Goal: Navigation & Orientation: Understand site structure

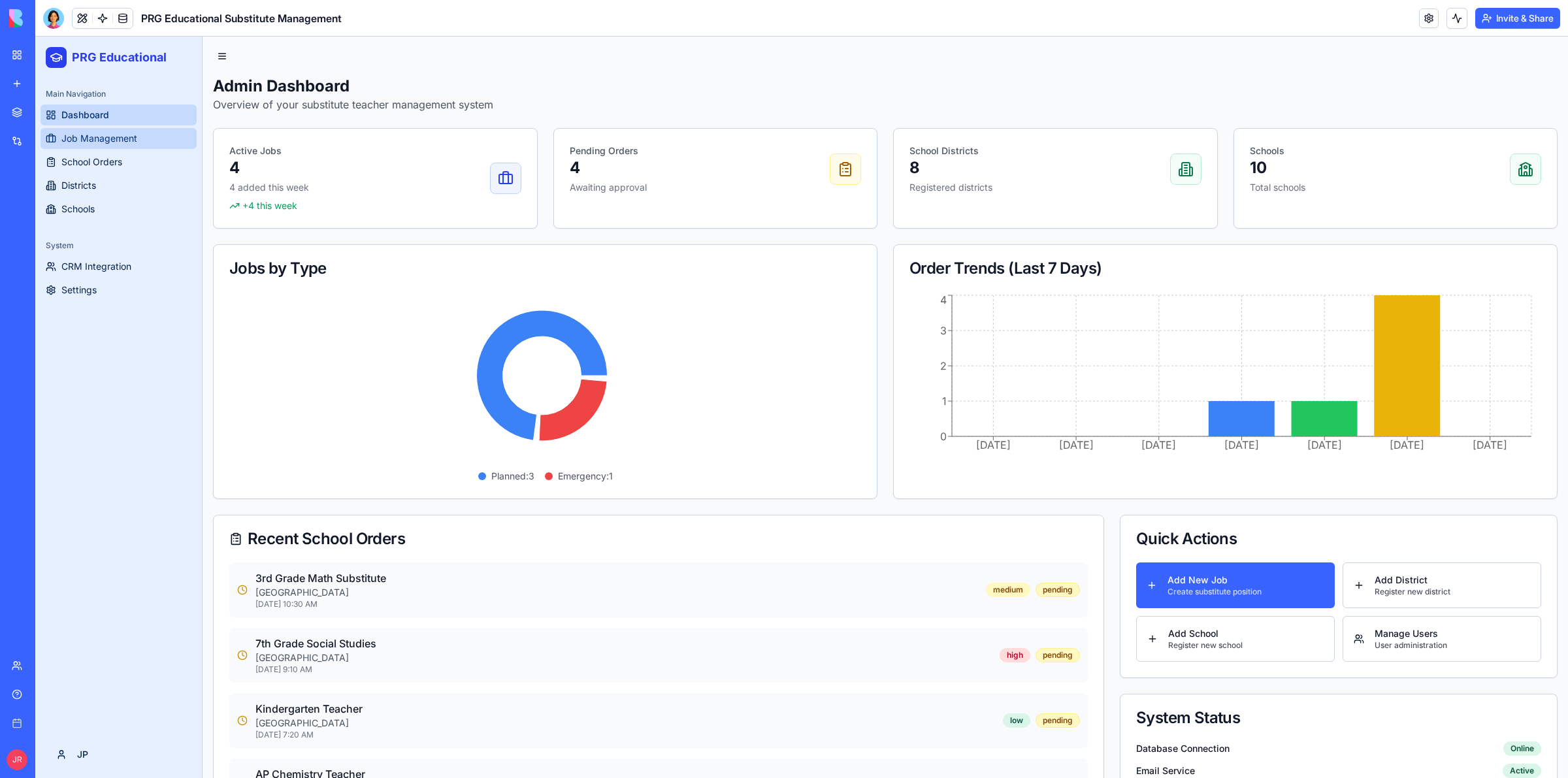
click at [140, 137] on link "Job Management" at bounding box center [119, 138] width 156 height 21
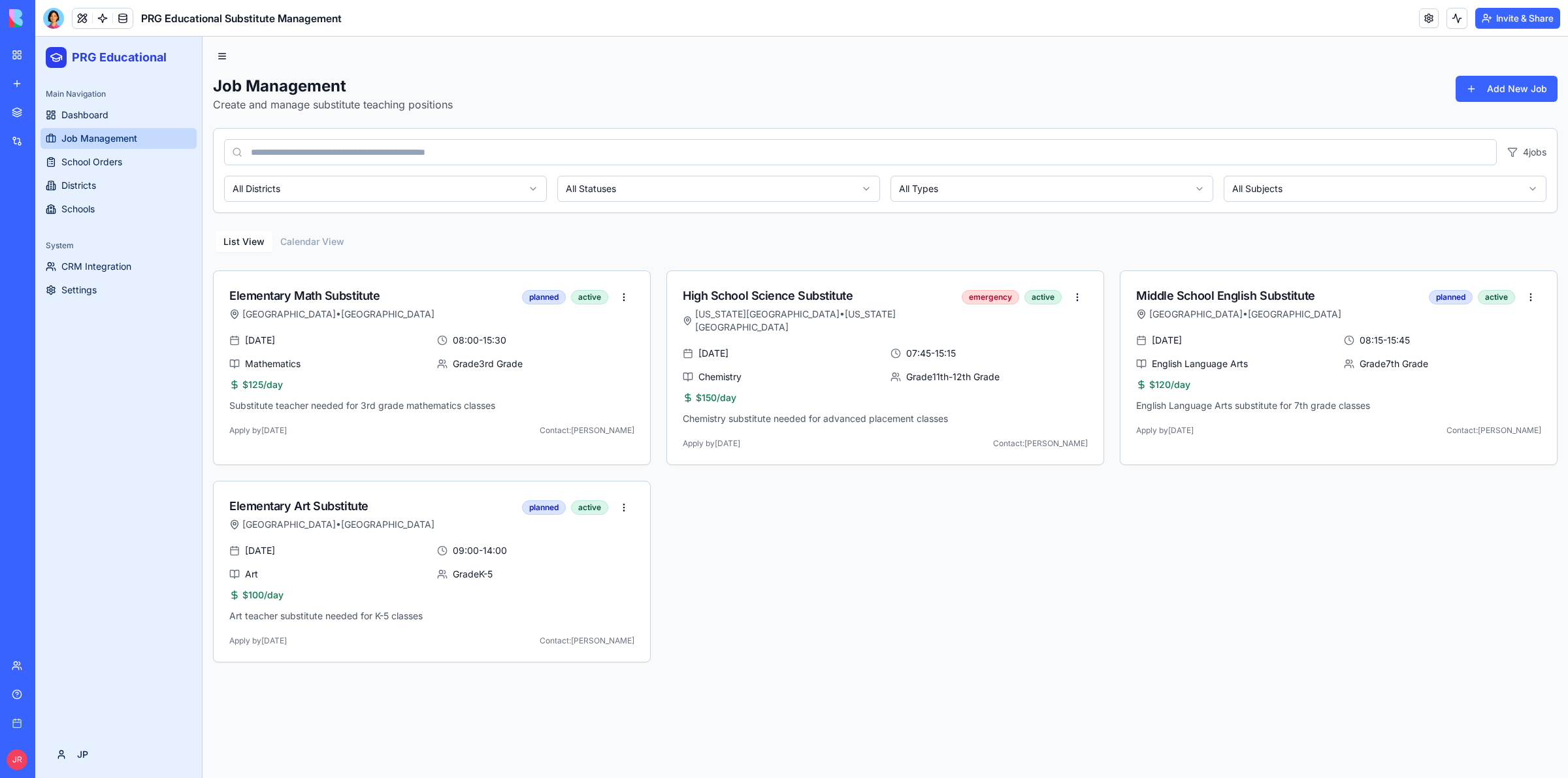
click at [675, 204] on div "4 jobs All Districts All Statuses All Types All Subjects" at bounding box center [885, 171] width 1344 height 85
click at [676, 197] on html "PRG Educational Main Navigation Dashboard Job Management School Orders District…" at bounding box center [802, 407] width 1532 height 742
click at [676, 191] on html "PRG Educational Main Navigation Dashboard Job Management School Orders District…" at bounding box center [802, 407] width 1532 height 742
click at [937, 185] on html "PRG Educational Main Navigation Dashboard Job Management School Orders District…" at bounding box center [802, 407] width 1532 height 742
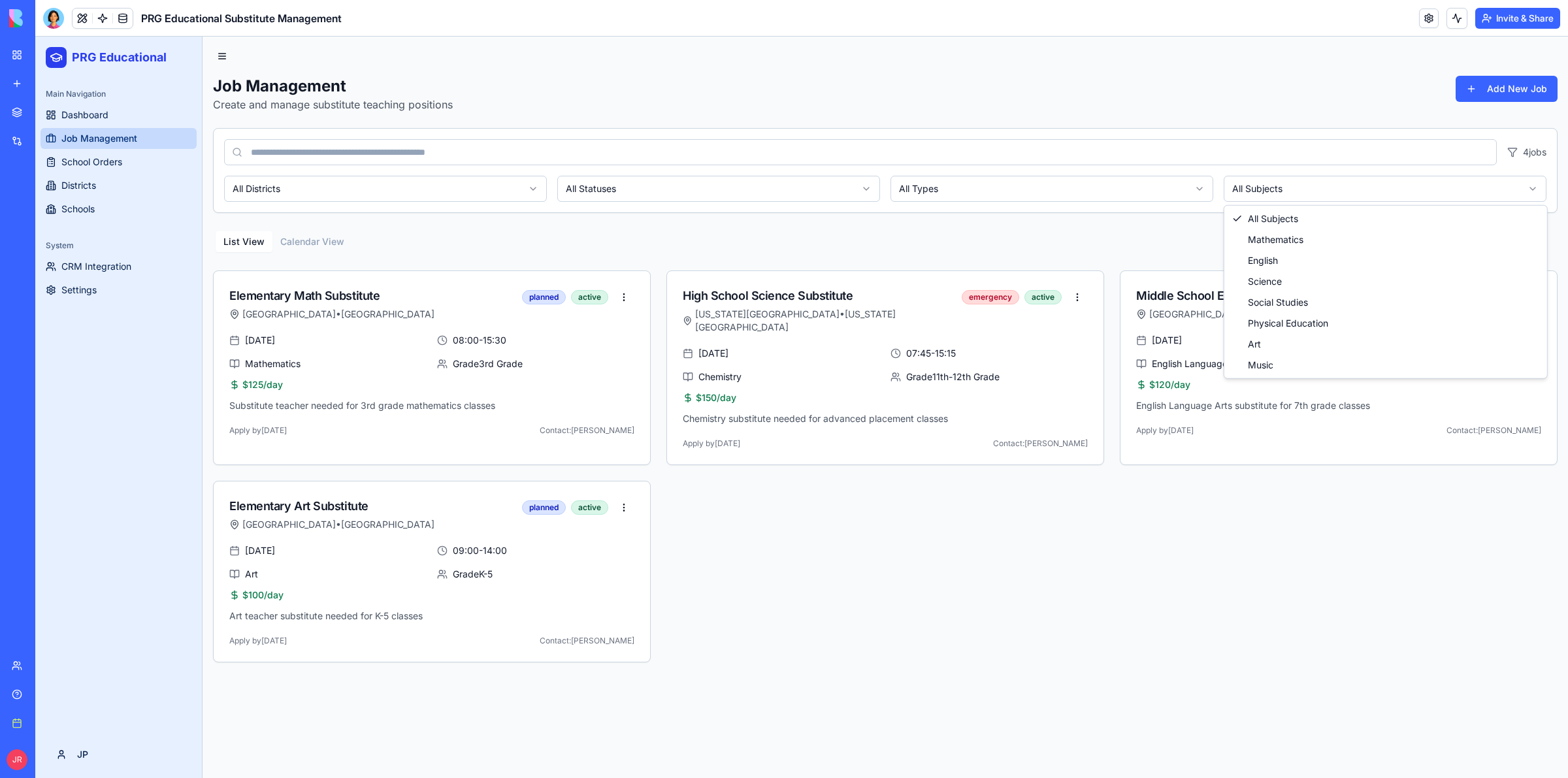
click at [1326, 185] on html "PRG Educational Main Navigation Dashboard Job Management School Orders District…" at bounding box center [802, 407] width 1532 height 742
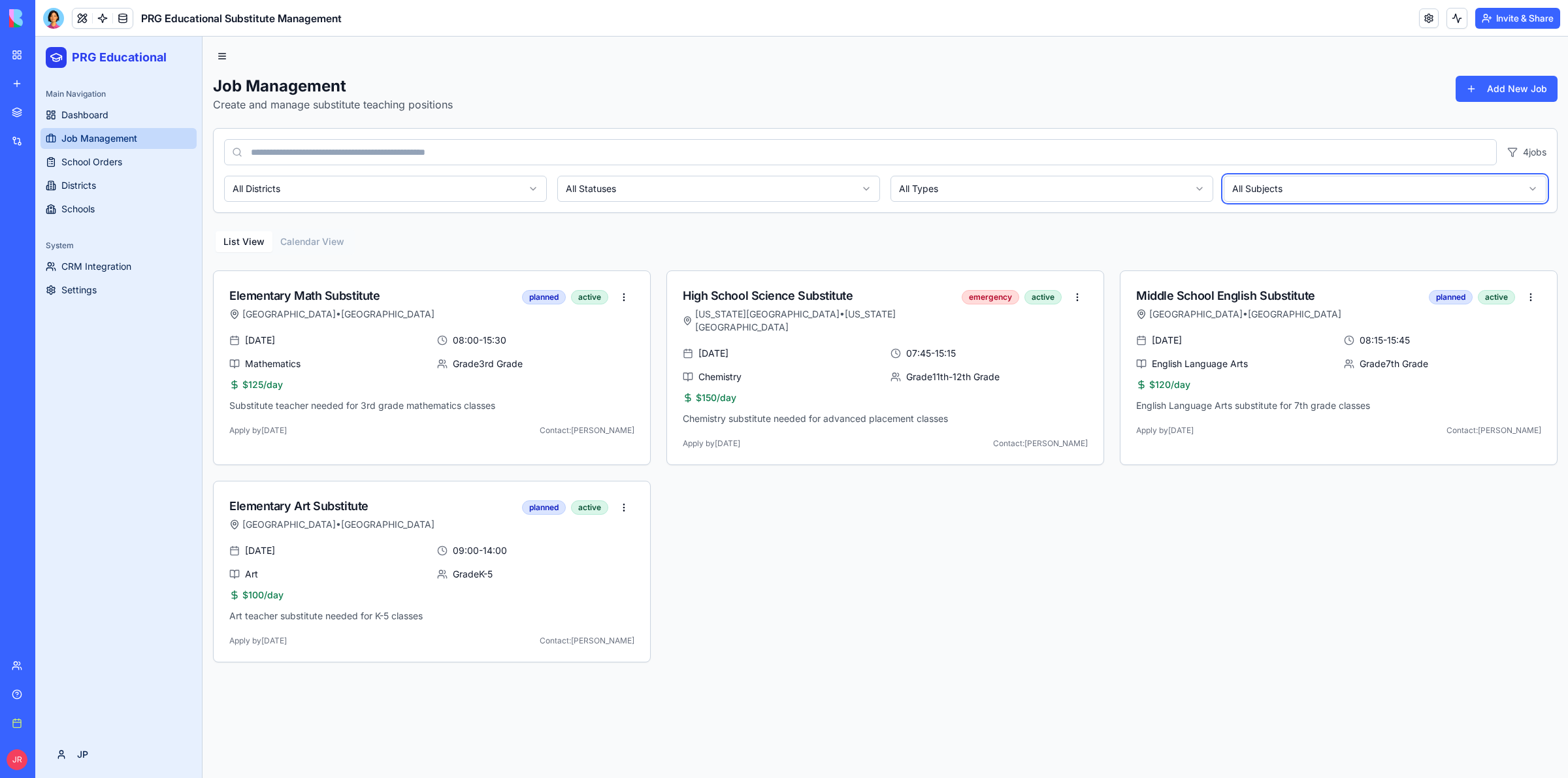
click at [1326, 185] on html "PRG Educational Main Navigation Dashboard Job Management School Orders District…" at bounding box center [802, 407] width 1532 height 742
click at [424, 188] on html "PRG Educational Main Navigation Dashboard Job Management School Orders District…" at bounding box center [802, 407] width 1532 height 742
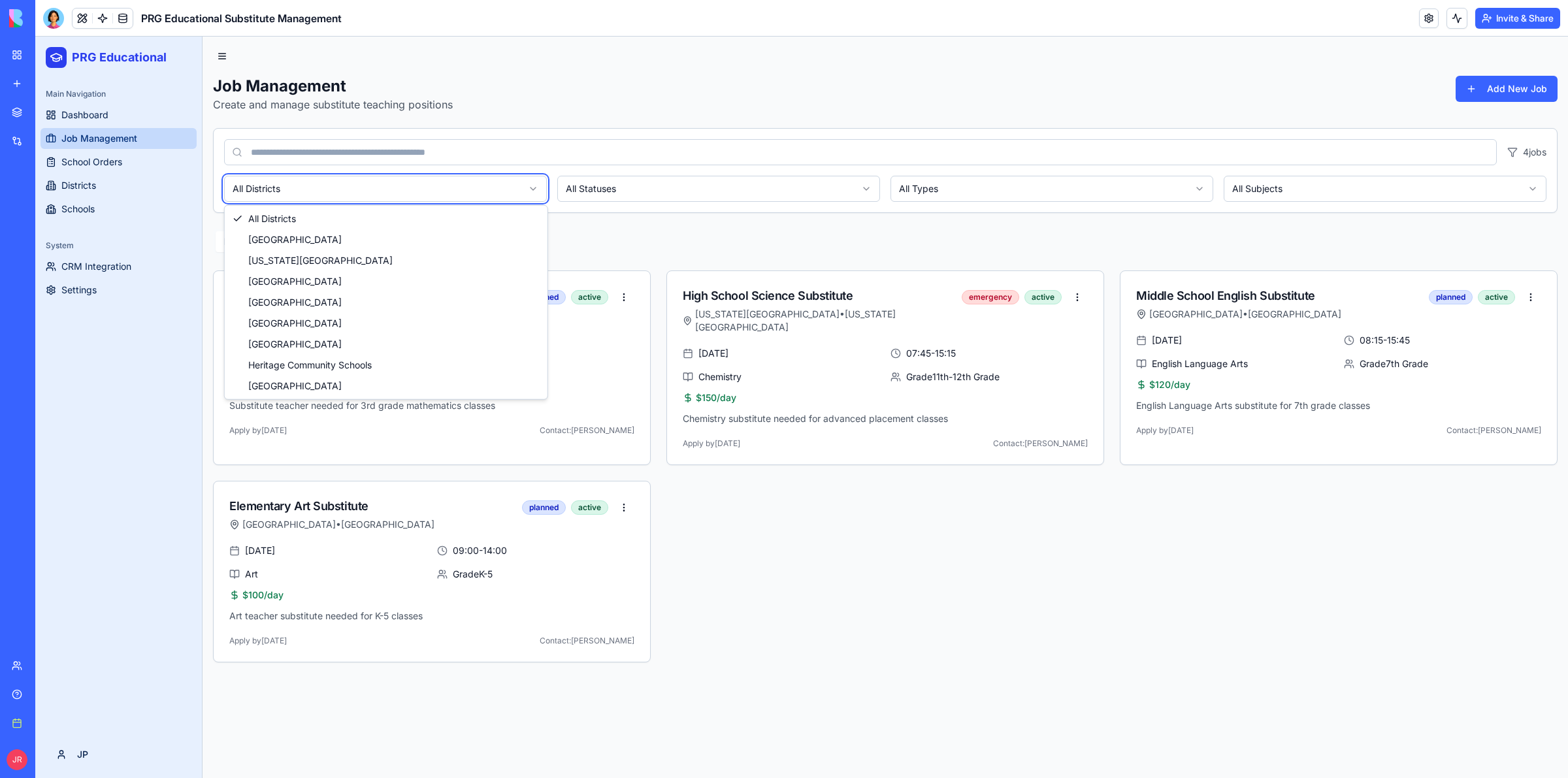
click at [429, 194] on html "PRG Educational Main Navigation Dashboard Job Management School Orders District…" at bounding box center [802, 407] width 1532 height 742
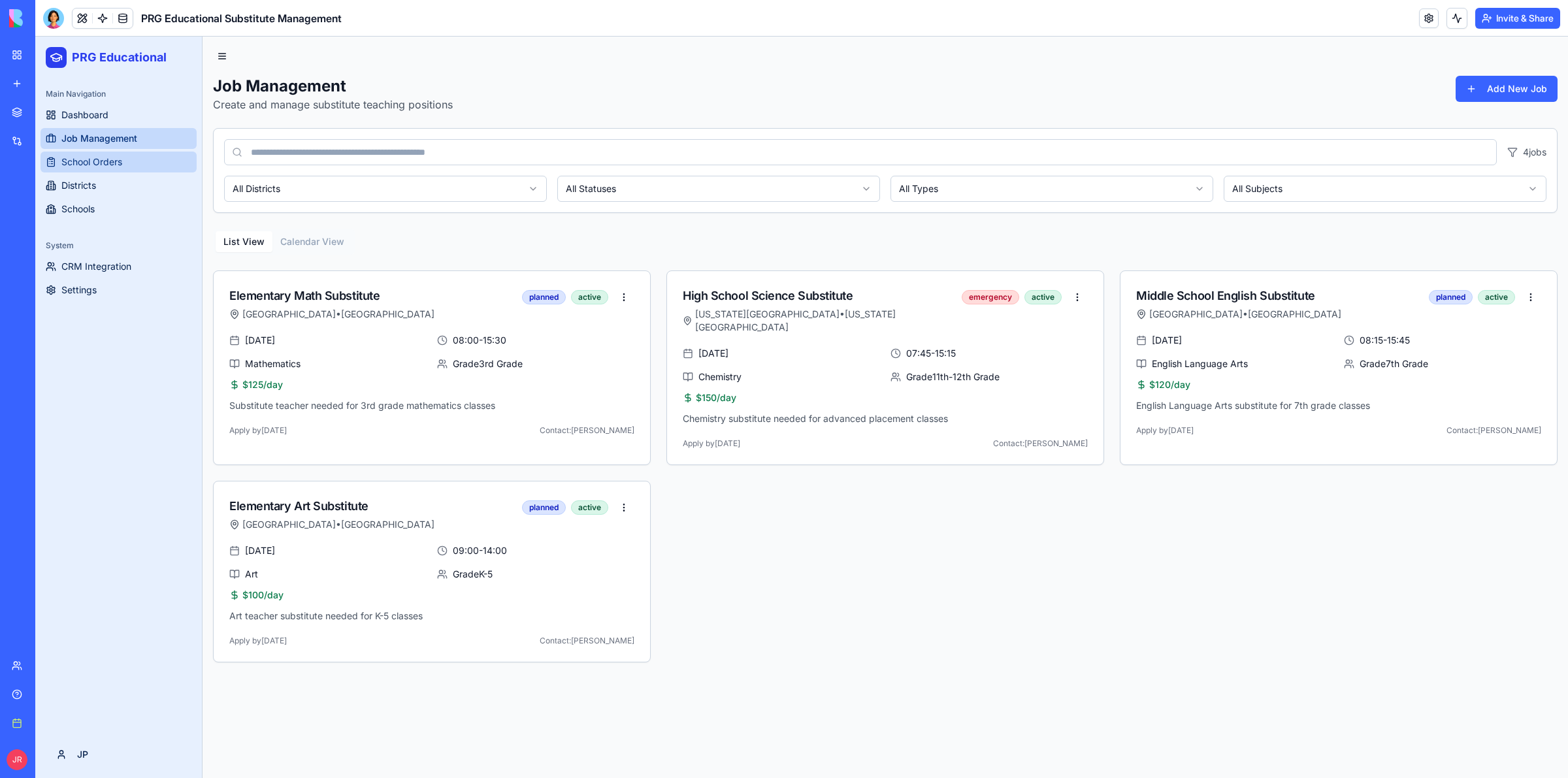
click at [88, 166] on span "School Orders" at bounding box center [92, 161] width 61 height 13
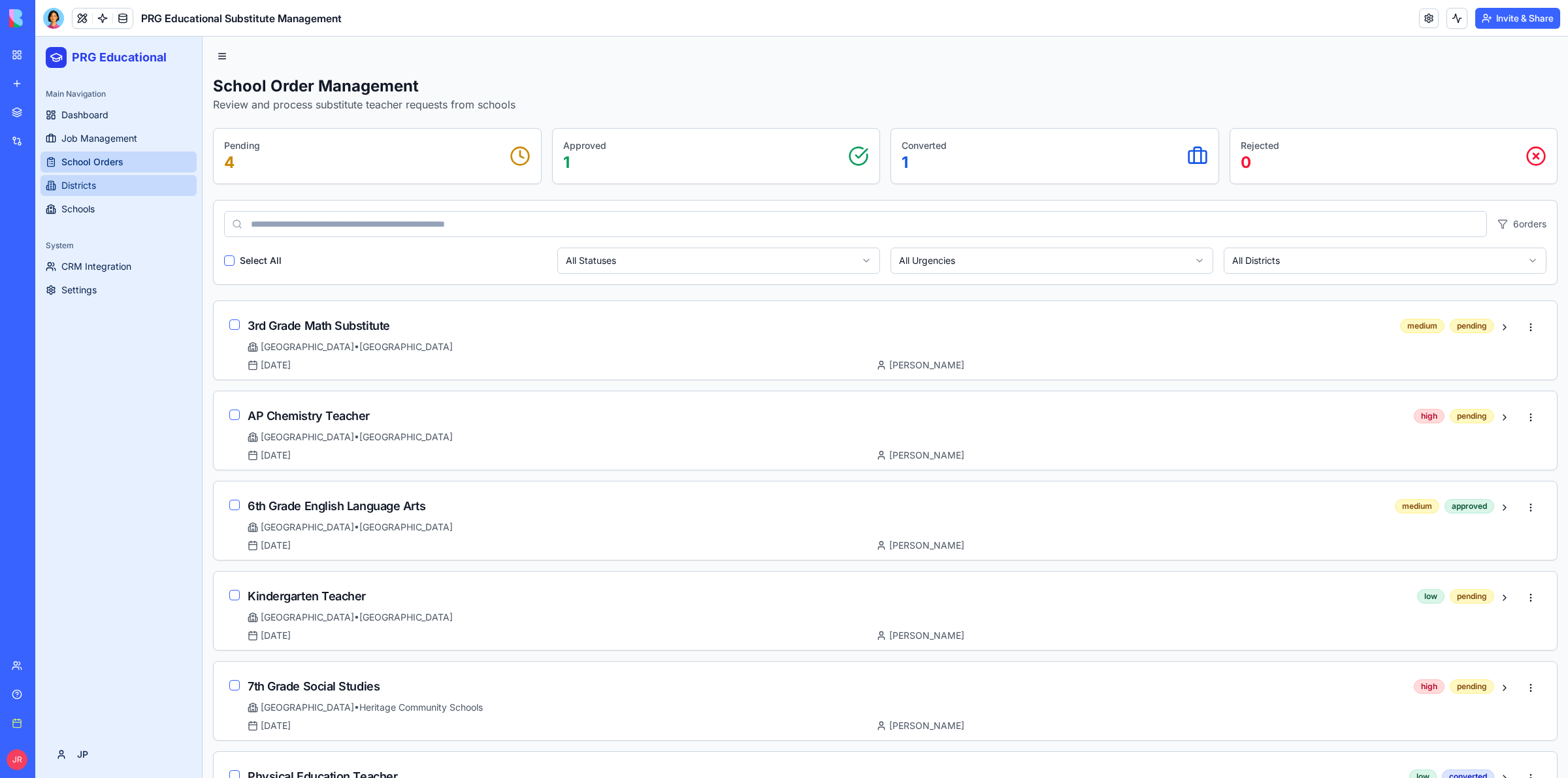
click at [95, 183] on span "Districts" at bounding box center [78, 185] width 35 height 13
click at [72, 291] on span "Settings" at bounding box center [79, 289] width 36 height 13
click at [79, 758] on html "PRG Educational Main Navigation Dashboard Job Management School Orders District…" at bounding box center [802, 439] width 1532 height 804
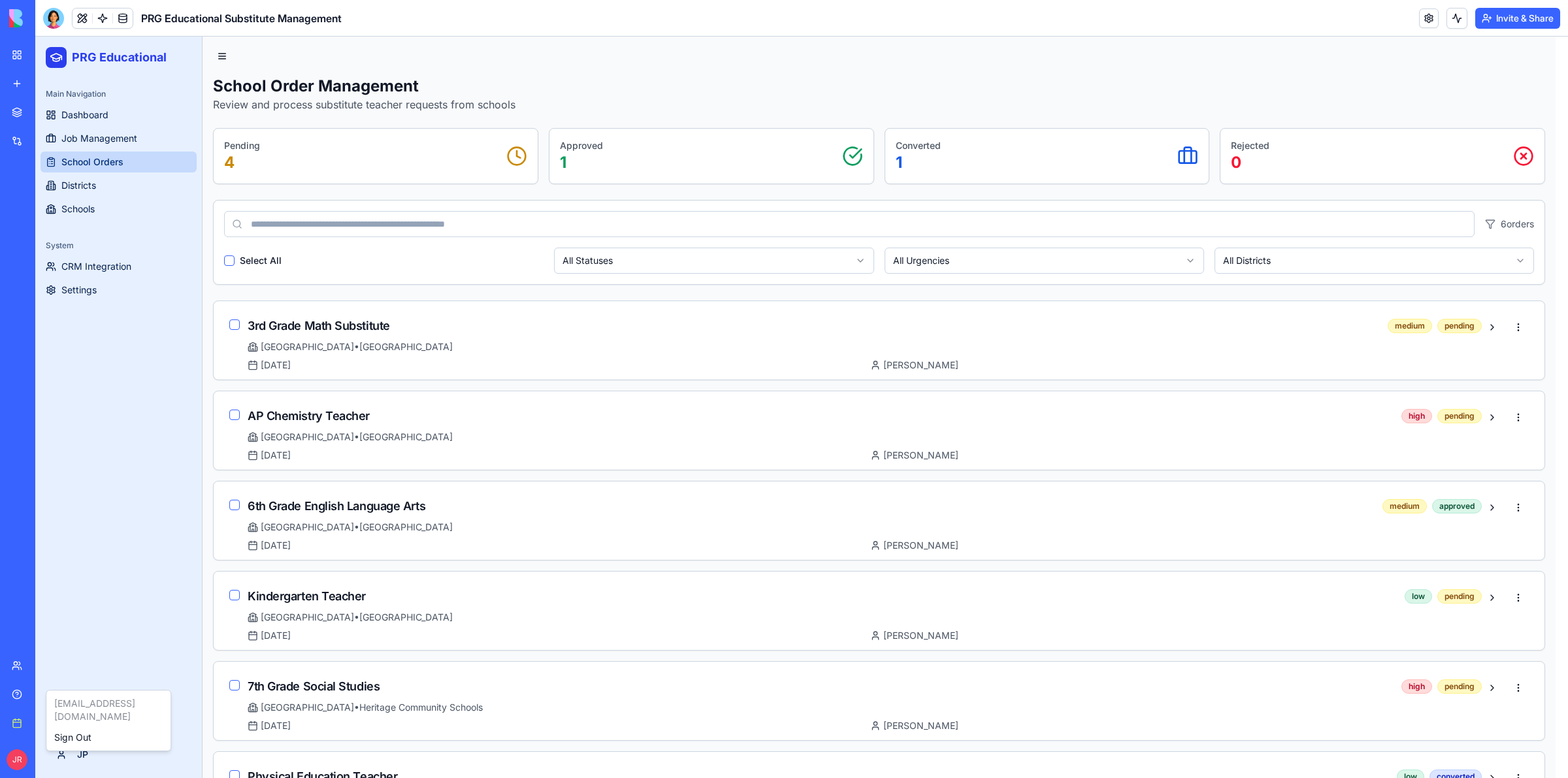
click at [133, 521] on html "PRG Educational Main Navigation Dashboard Job Management School Orders District…" at bounding box center [802, 439] width 1532 height 804
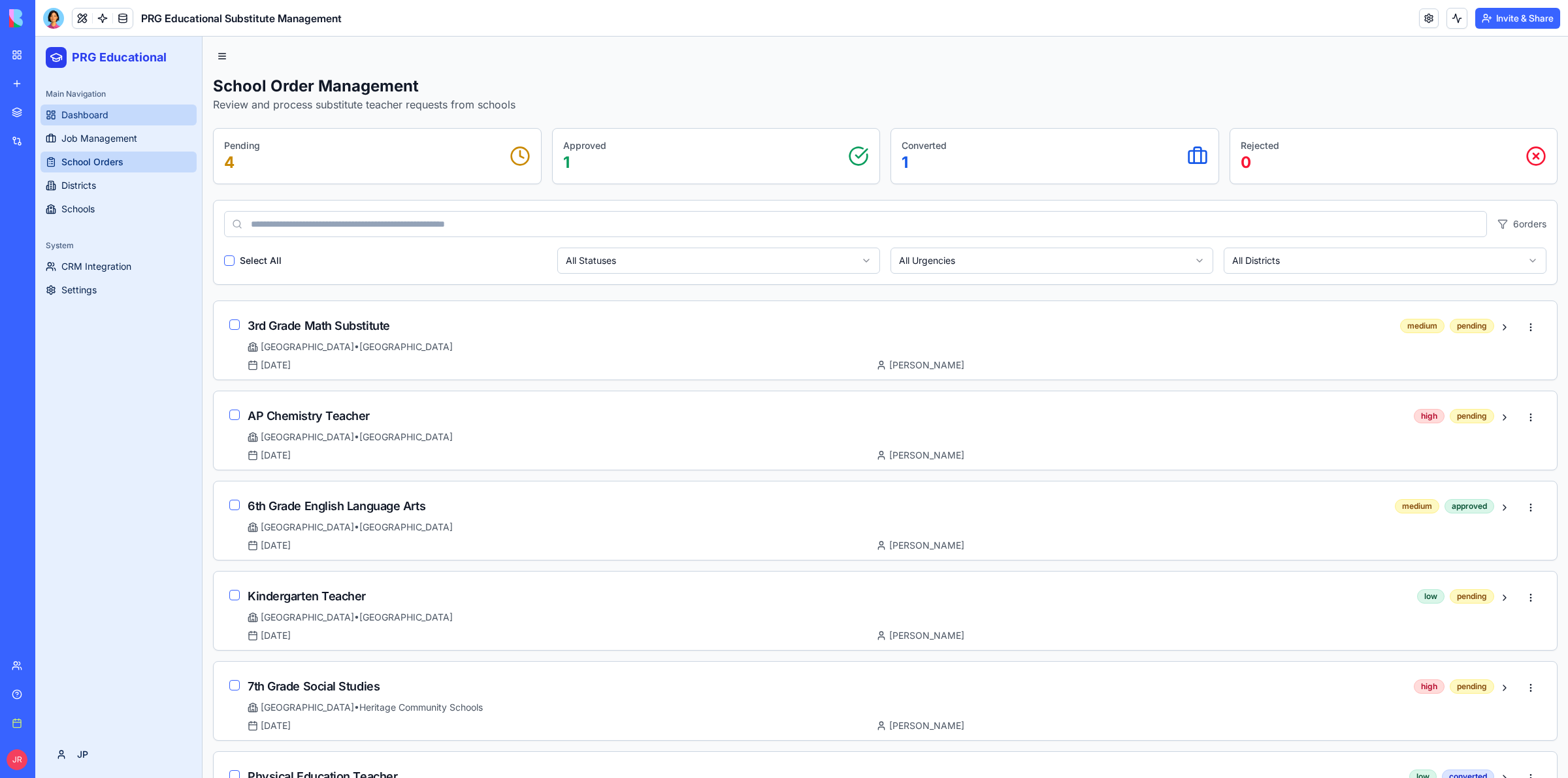
click at [91, 115] on span "Dashboard" at bounding box center [84, 115] width 47 height 13
